Goal: Ask a question

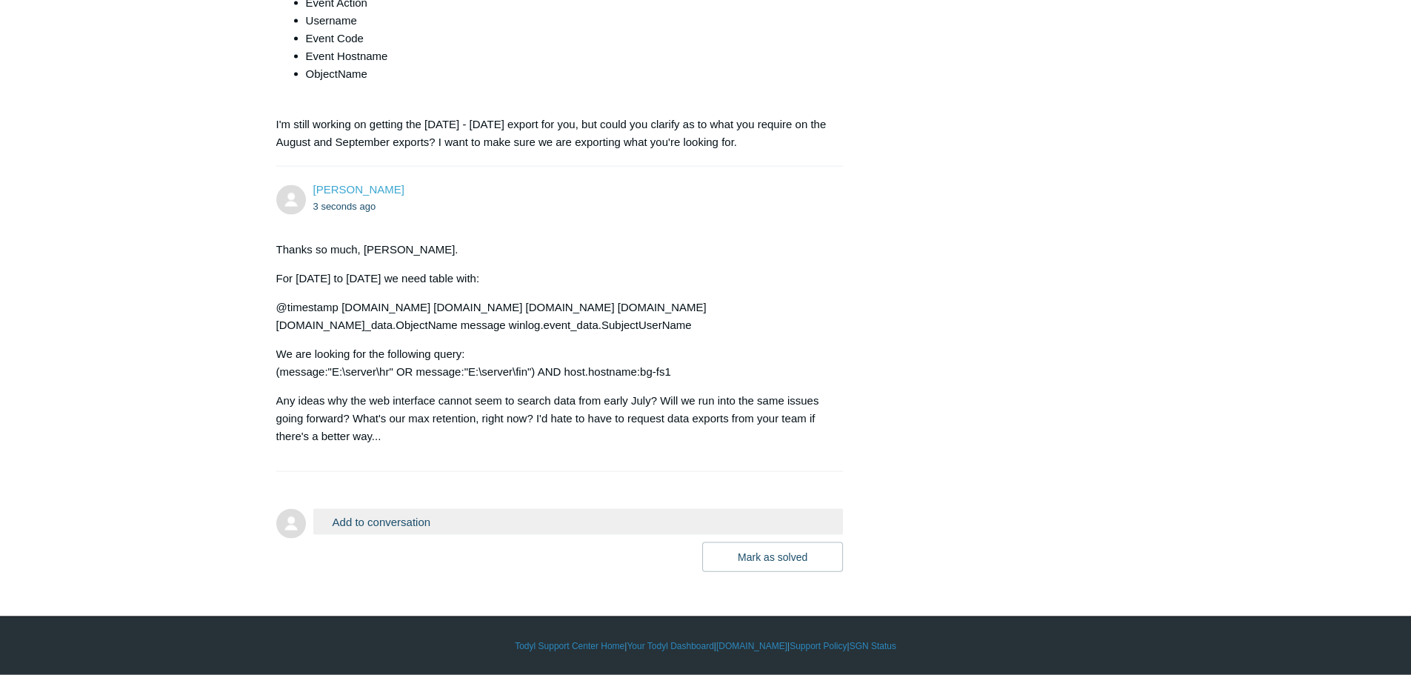
scroll to position [3951, 0]
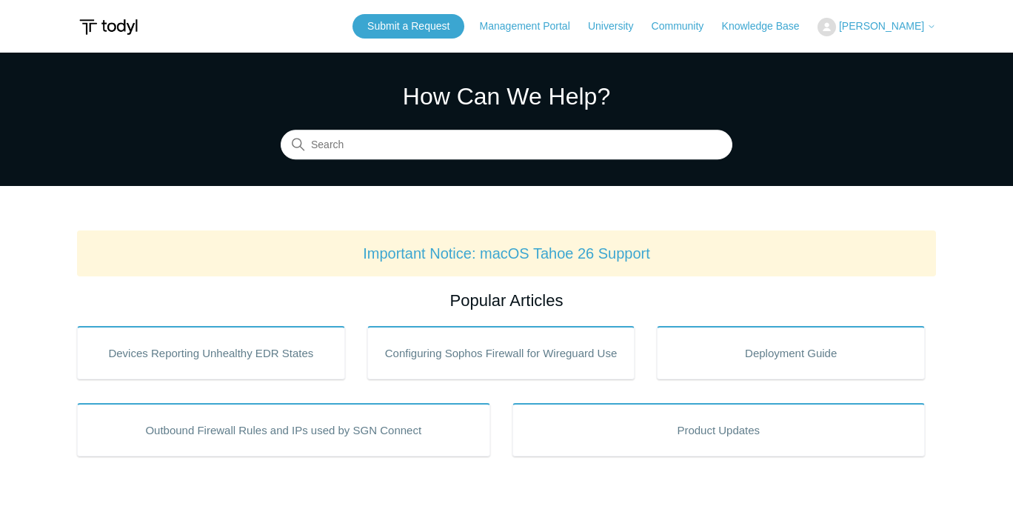
click at [859, 19] on button "[PERSON_NAME]" at bounding box center [877, 27] width 119 height 19
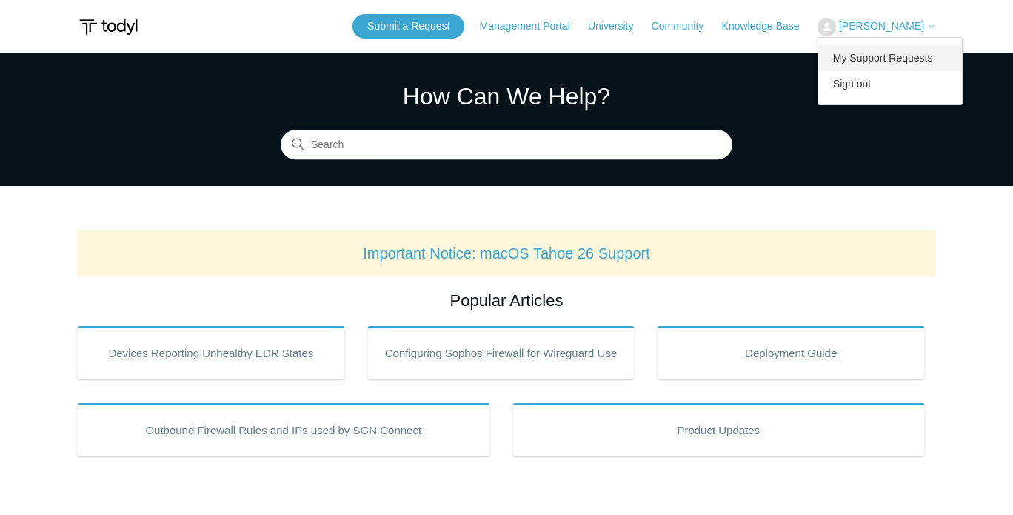
click at [865, 57] on link "My Support Requests" at bounding box center [891, 58] width 144 height 26
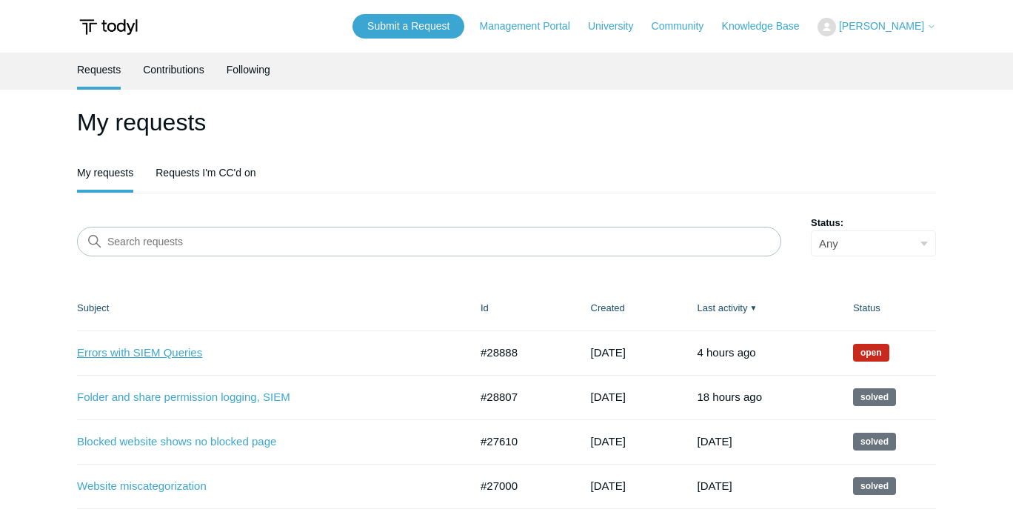
click at [150, 350] on link "Errors with SIEM Queries" at bounding box center [262, 352] width 370 height 17
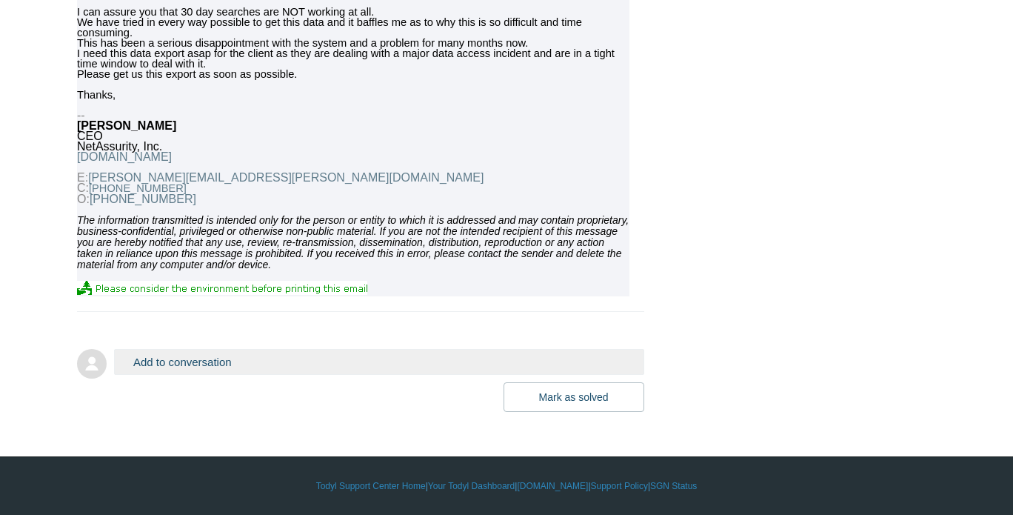
scroll to position [4807, 0]
click at [262, 363] on button "Add to conversation" at bounding box center [379, 362] width 530 height 26
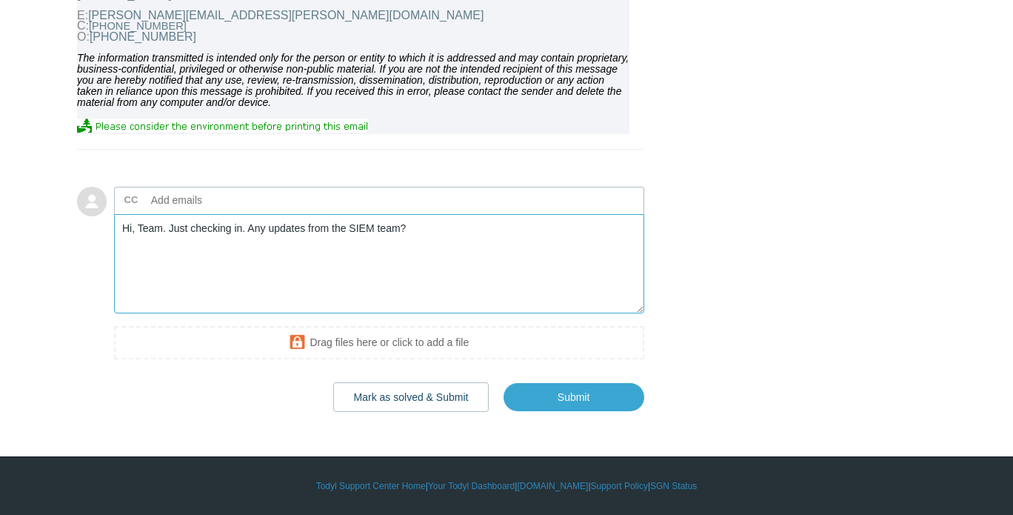
scroll to position [4969, 0]
type textarea "Hi, Team. Just checking in. Any updates from the SIEM team?"
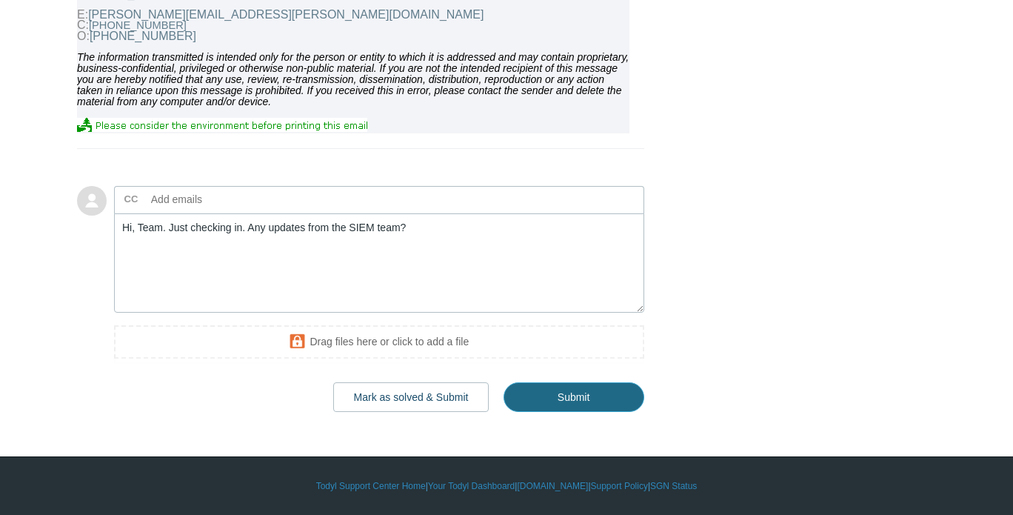
click at [597, 398] on input "Submit" at bounding box center [574, 397] width 141 height 30
